Goal: Task Accomplishment & Management: Use online tool/utility

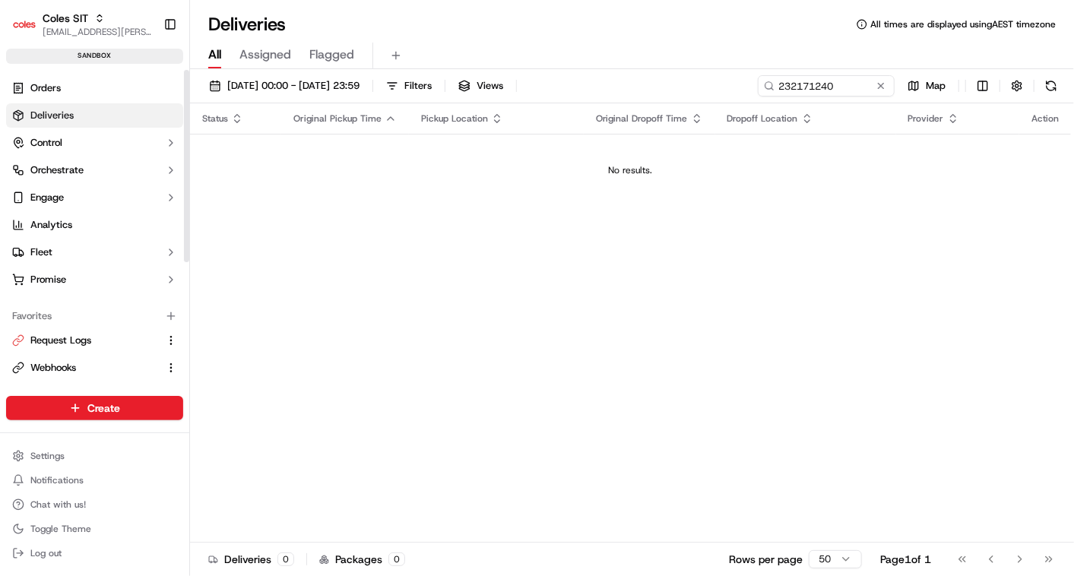
scroll to position [198, 0]
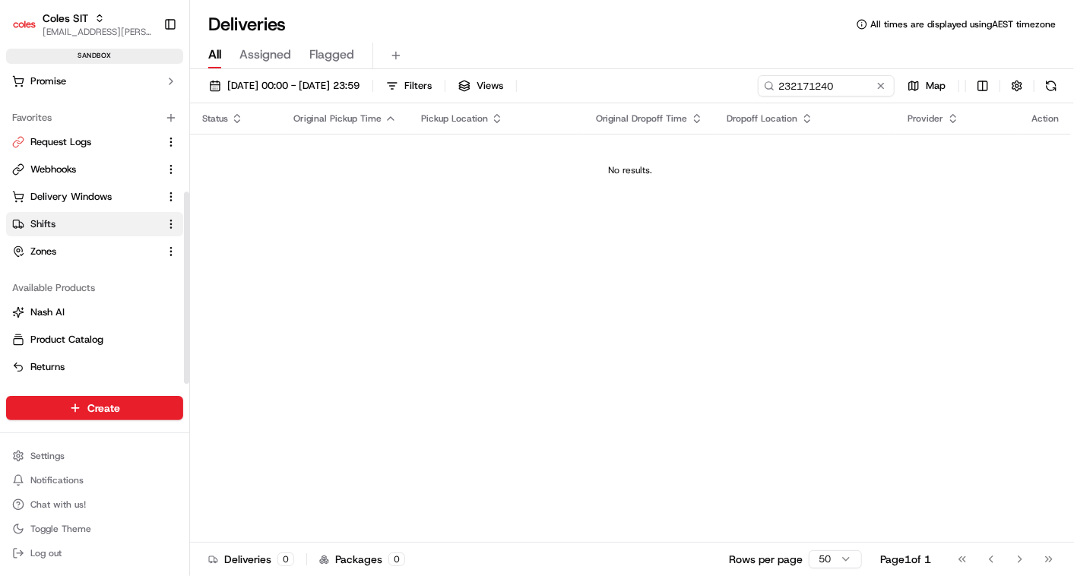
click at [46, 217] on span "Shifts" at bounding box center [42, 224] width 25 height 14
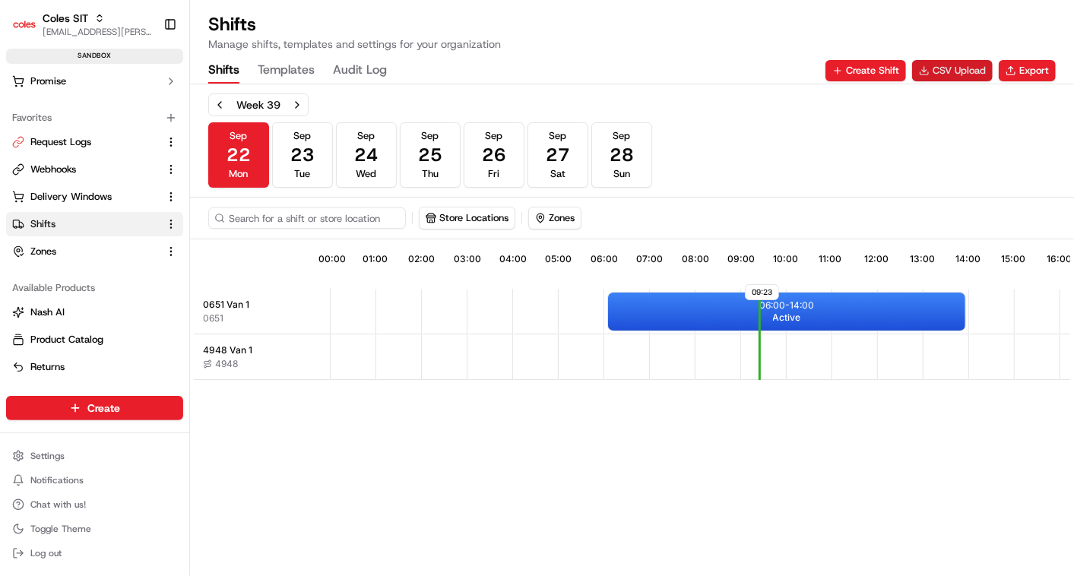
click at [949, 65] on button "CSV Upload" at bounding box center [952, 70] width 81 height 21
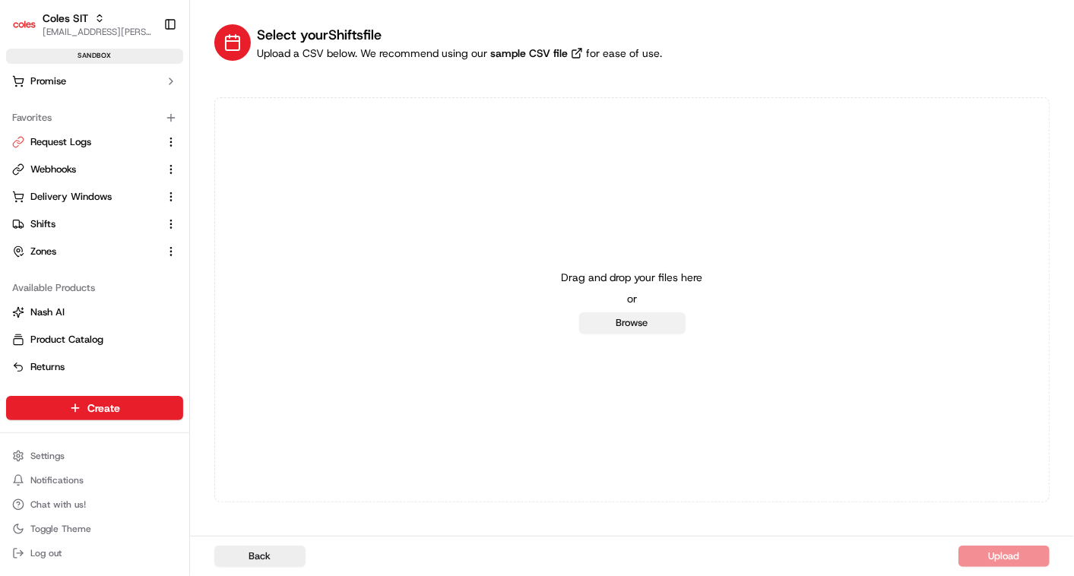
click at [632, 332] on button "Browse" at bounding box center [632, 322] width 106 height 21
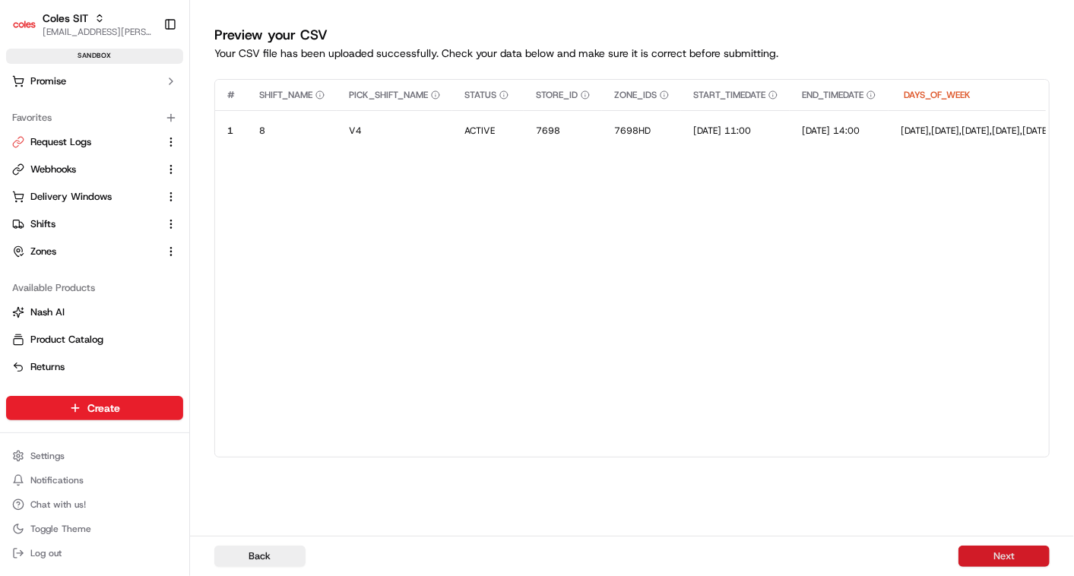
click at [1006, 559] on button "Next" at bounding box center [1004, 556] width 91 height 21
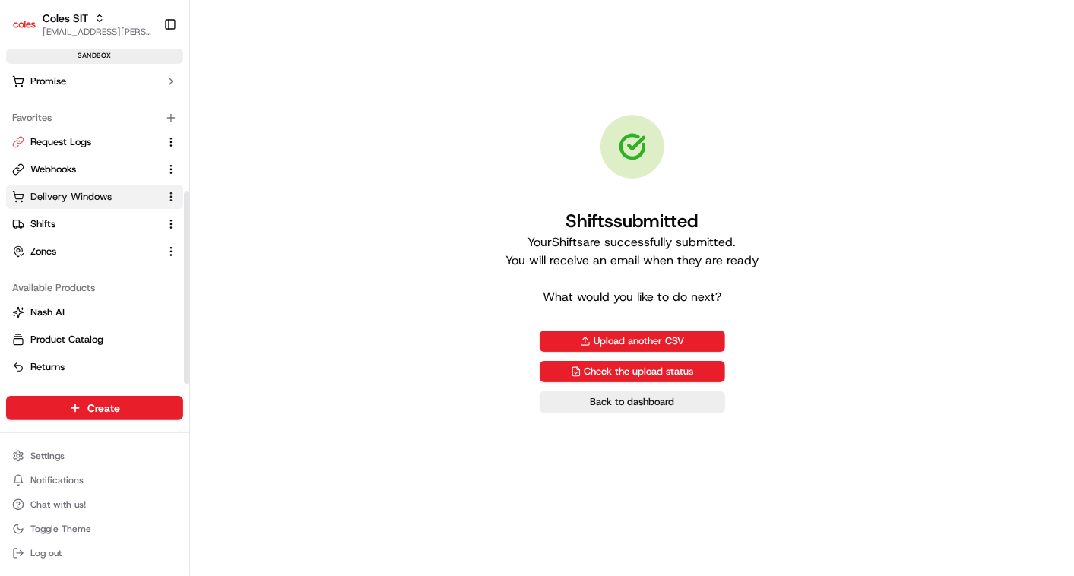
click at [87, 196] on span "Delivery Windows" at bounding box center [70, 197] width 81 height 14
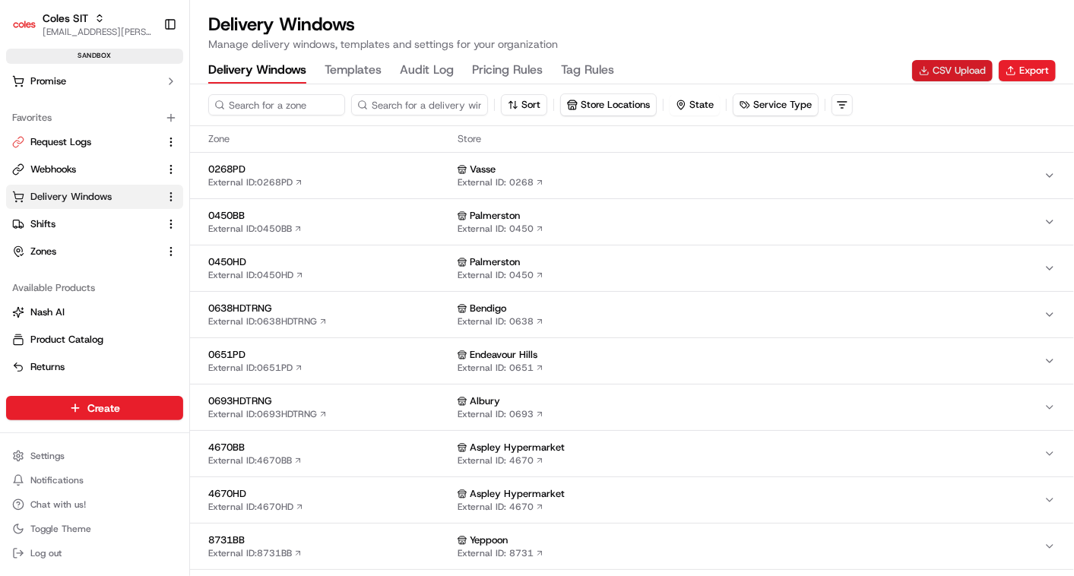
click at [940, 75] on button "CSV Upload" at bounding box center [952, 70] width 81 height 21
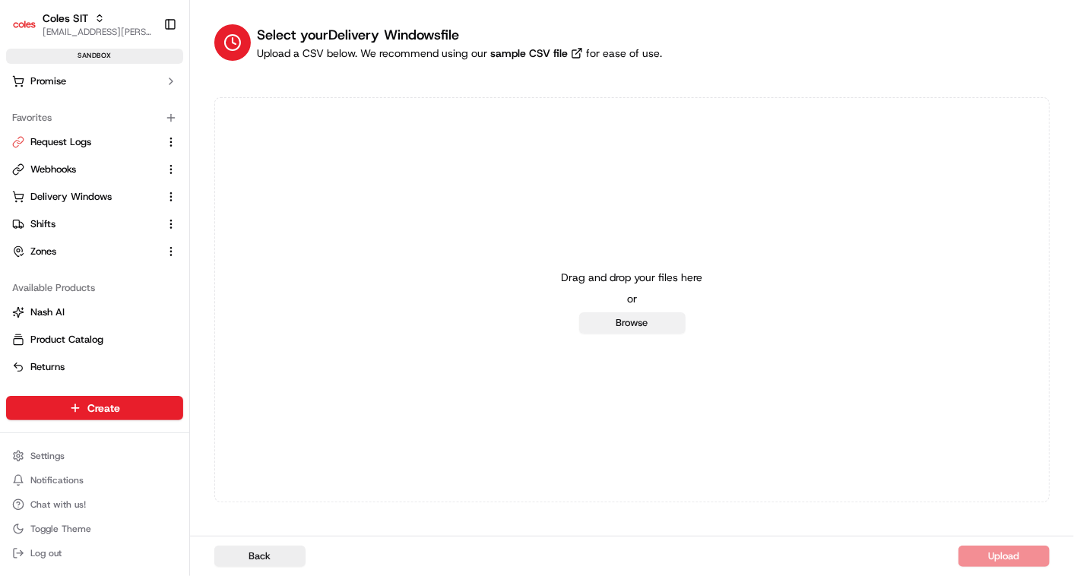
click at [630, 322] on button "Browse" at bounding box center [632, 322] width 106 height 21
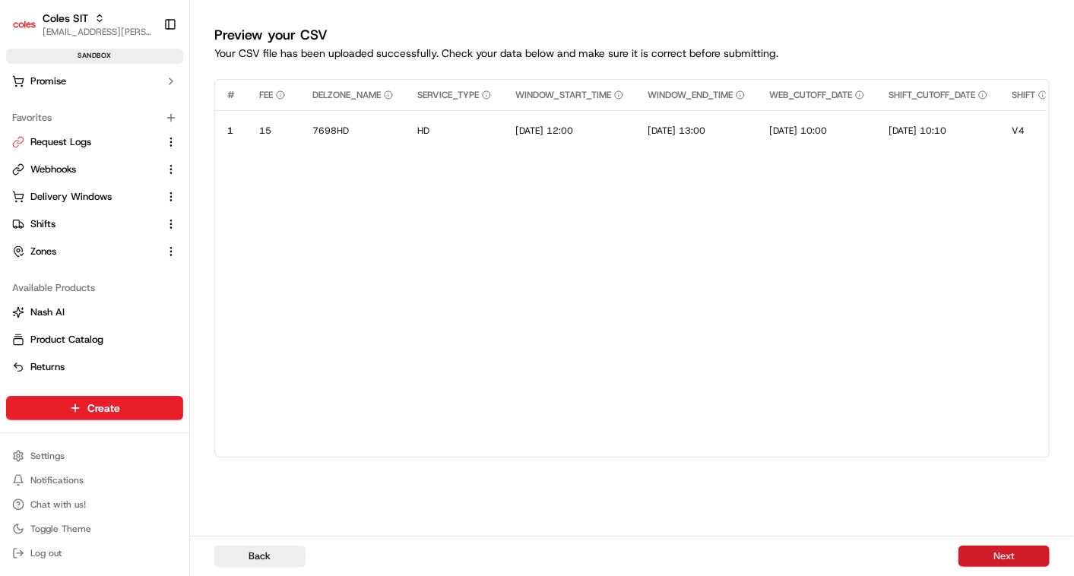
click at [1006, 553] on button "Next" at bounding box center [1004, 556] width 91 height 21
